Goal: Find specific page/section: Find specific page/section

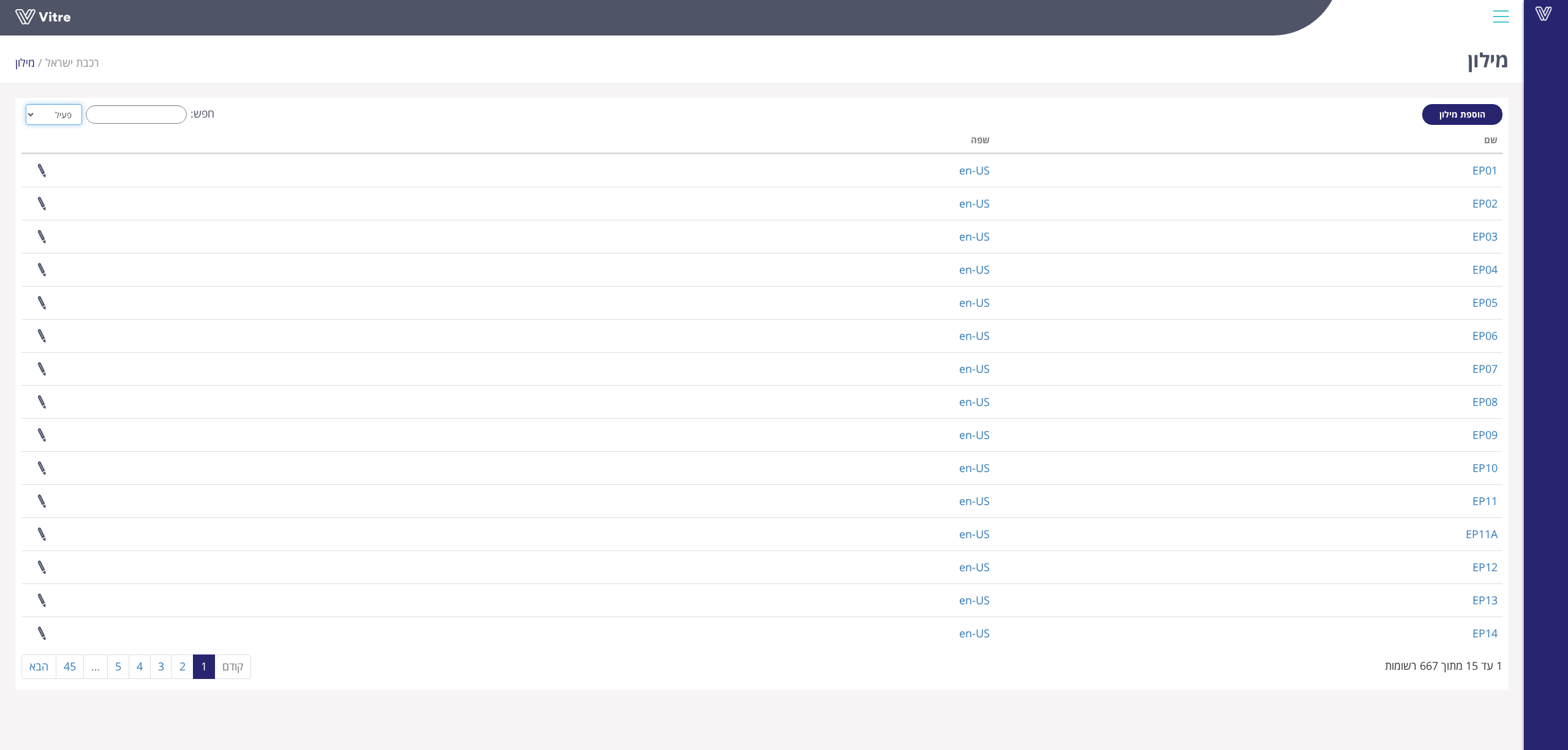
click at [29, 113] on select "הכל פעיל לא פעיל" at bounding box center [53, 114] width 56 height 21
select select "2"
click at [26, 104] on select "הכל פעיל לא פעיל" at bounding box center [53, 114] width 56 height 21
click at [292, 125] on div "חפש: הכל פעיל לא פעיל" at bounding box center [761, 115] width 1481 height 23
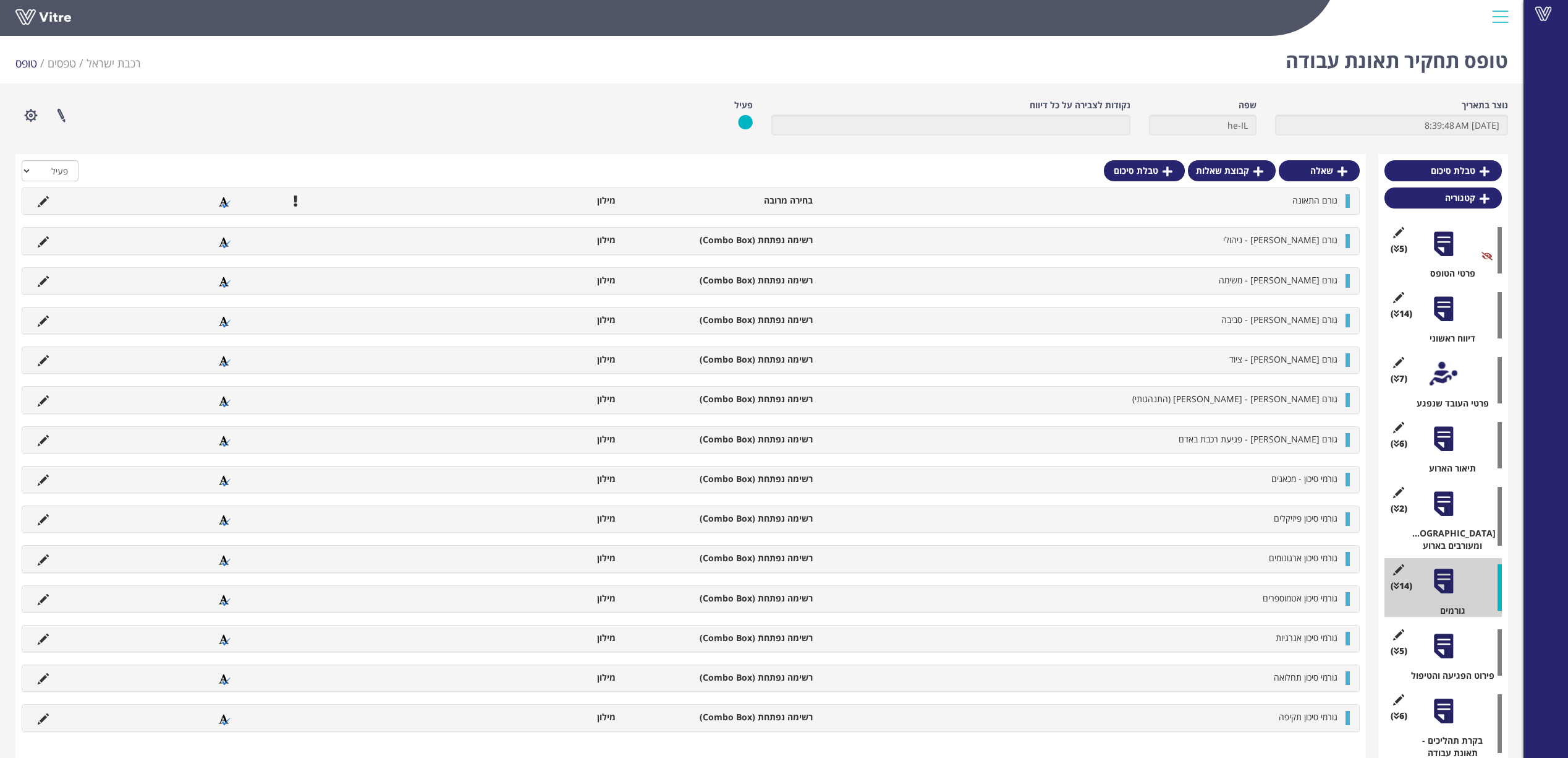
scroll to position [83, 0]
